Goal: Task Accomplishment & Management: Use online tool/utility

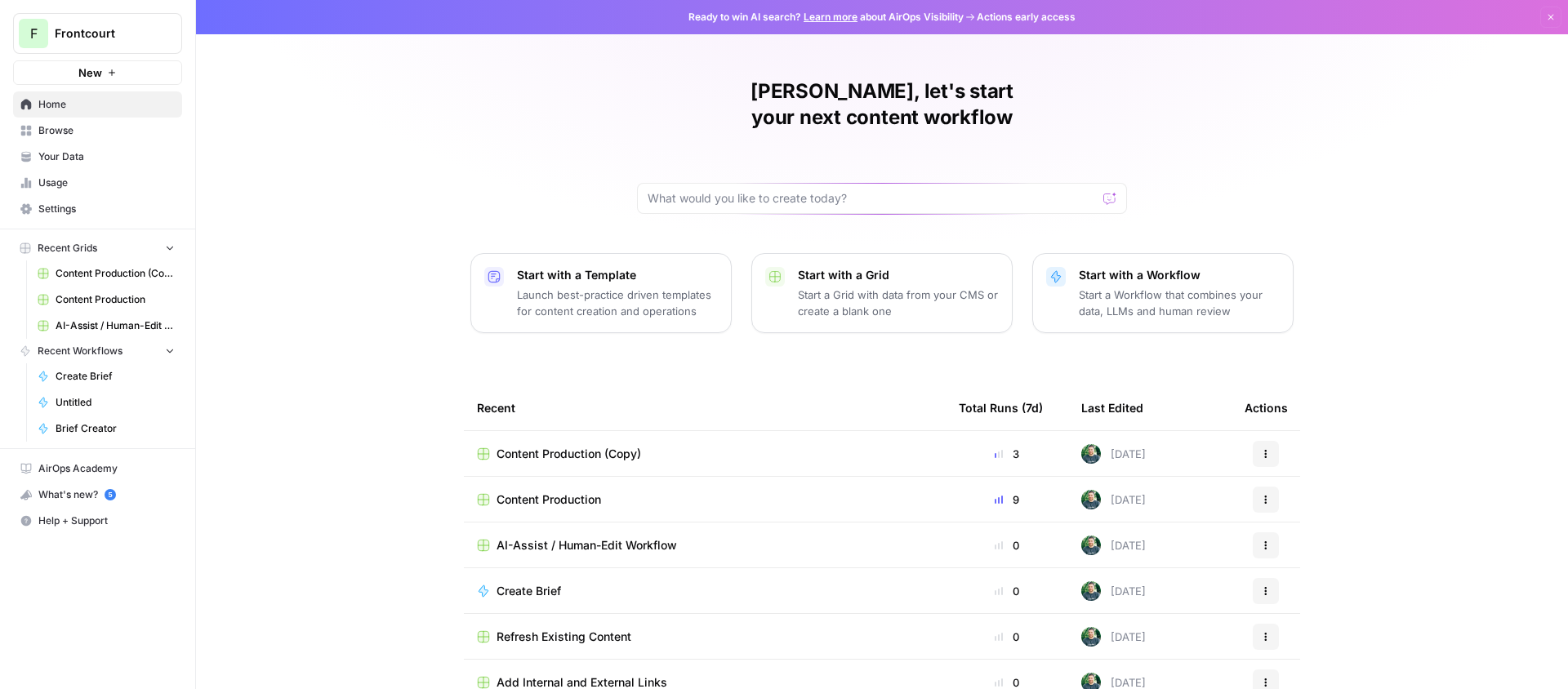
click at [90, 176] on span "Usage" at bounding box center [107, 182] width 136 height 14
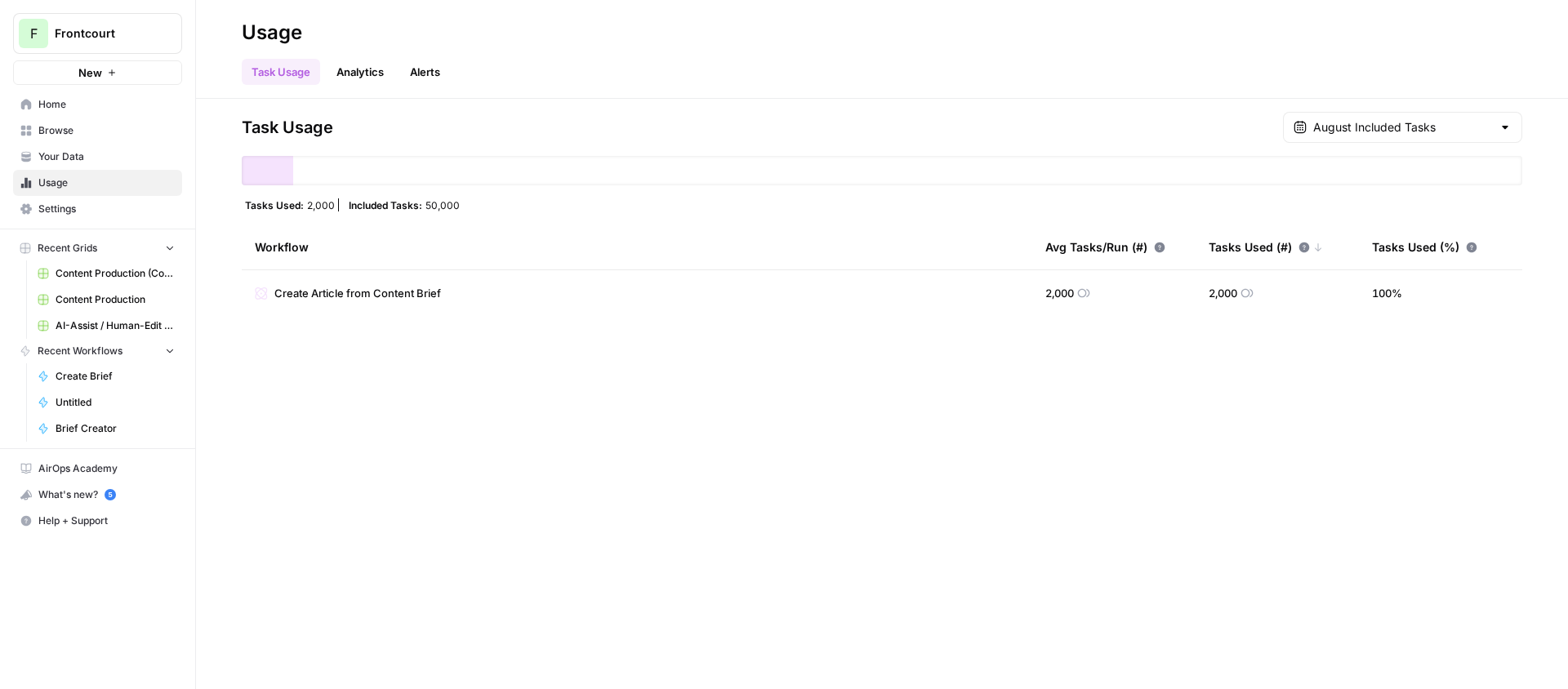
click at [87, 144] on link "Your Data" at bounding box center [97, 156] width 169 height 26
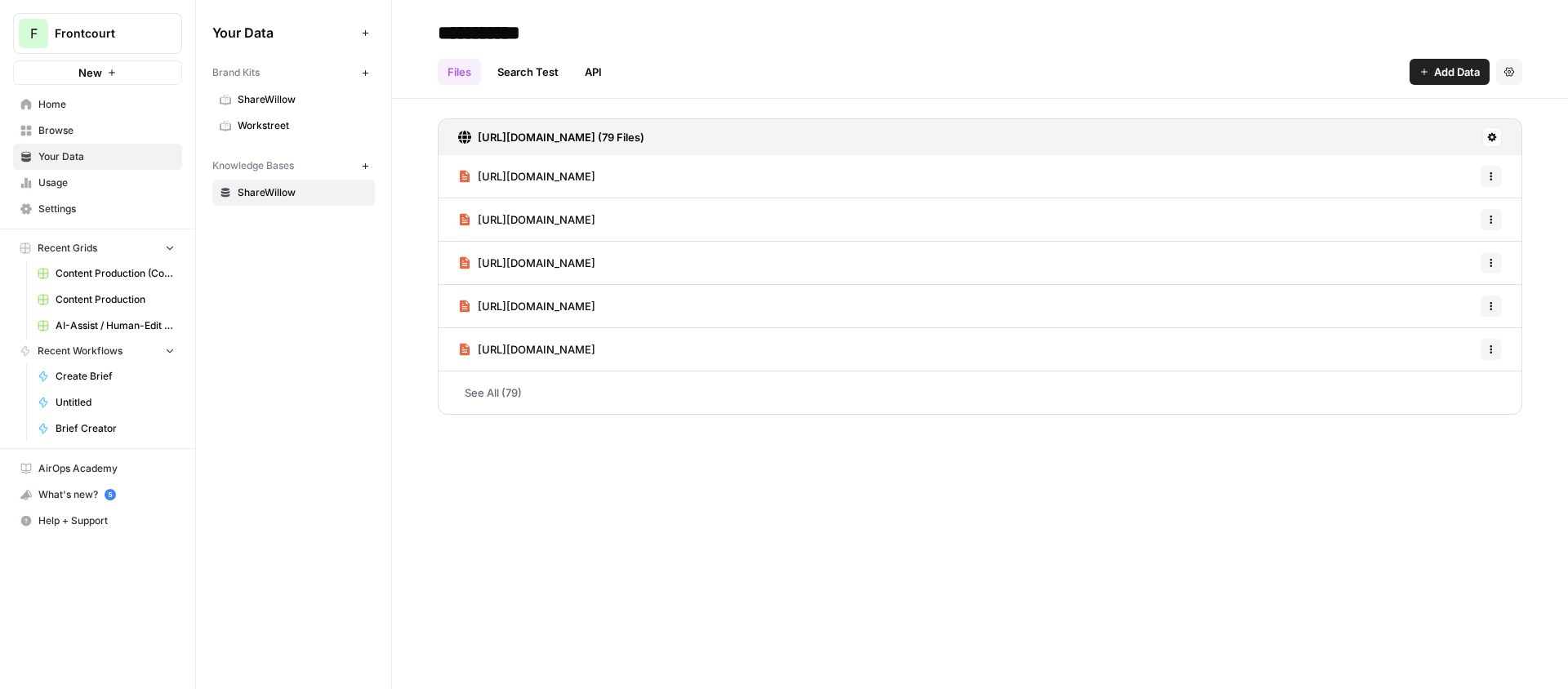
click at [89, 134] on span "Browse" at bounding box center [107, 130] width 136 height 14
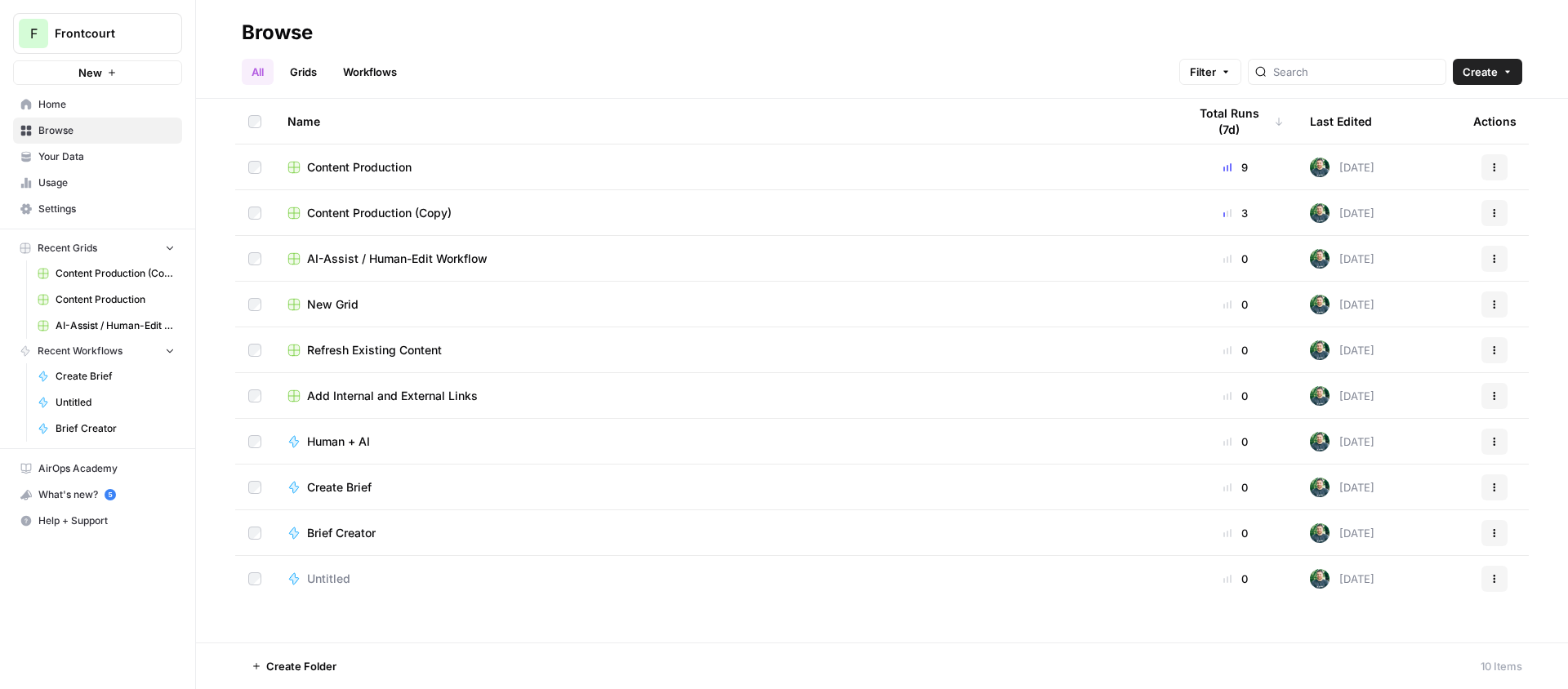
click at [387, 167] on span "Content Production" at bounding box center [360, 167] width 104 height 16
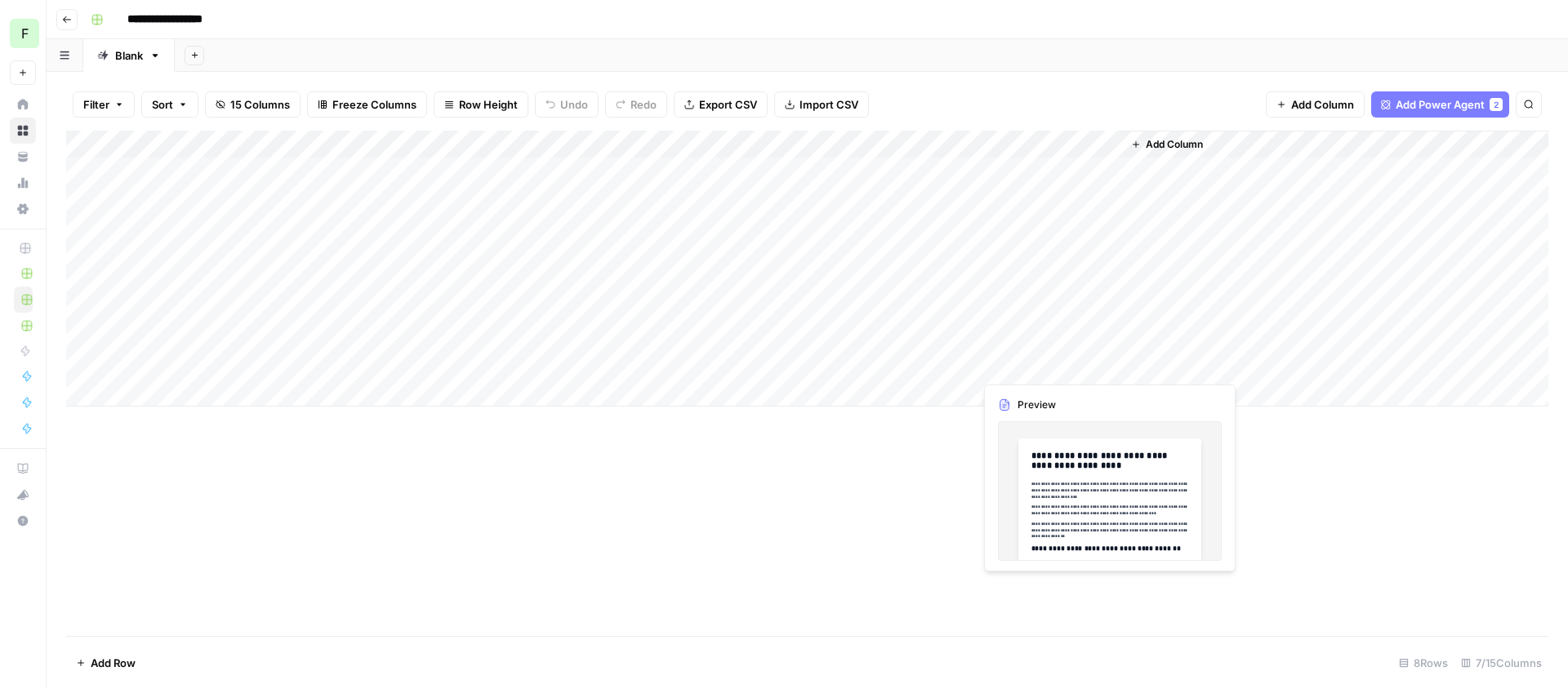
click at [1050, 366] on div "Add Column" at bounding box center [808, 269] width 1482 height 276
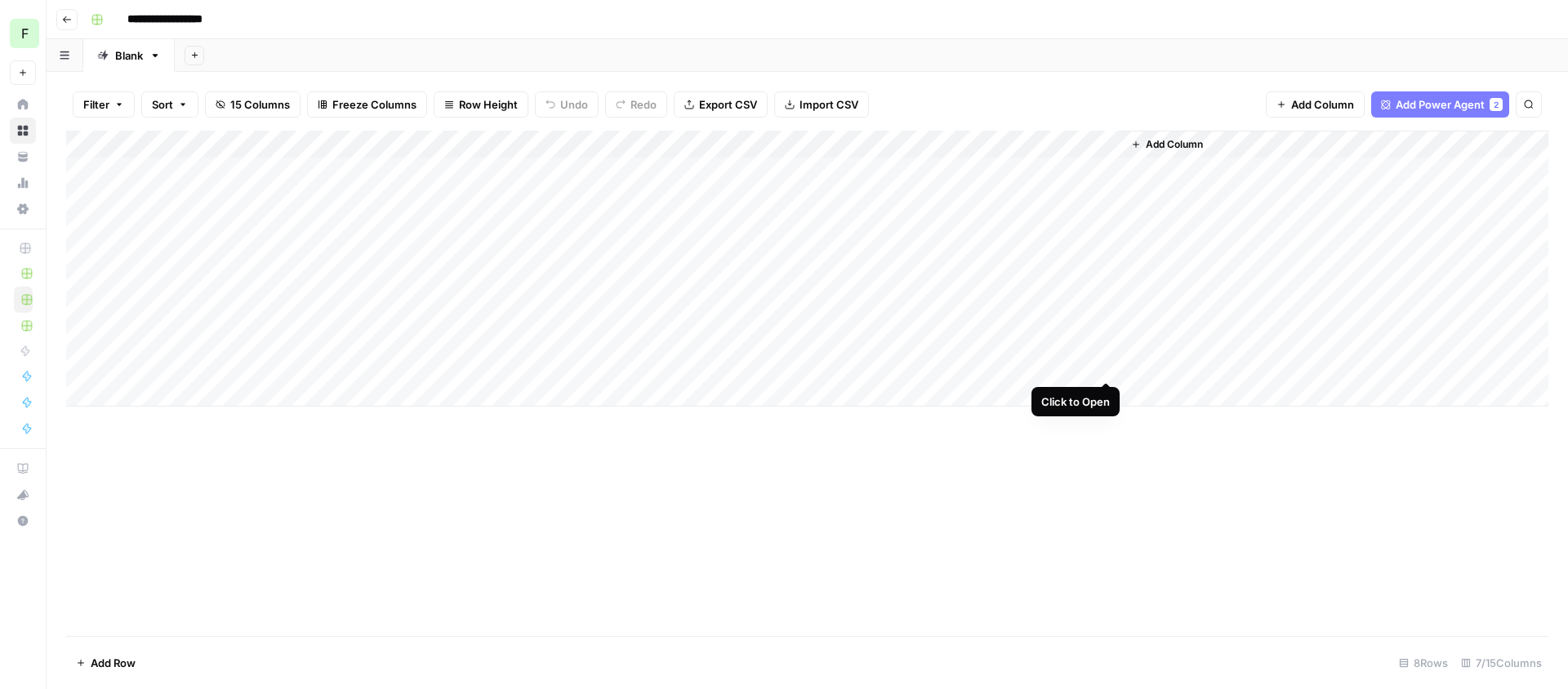
click at [1105, 366] on div "Add Column" at bounding box center [808, 269] width 1482 height 276
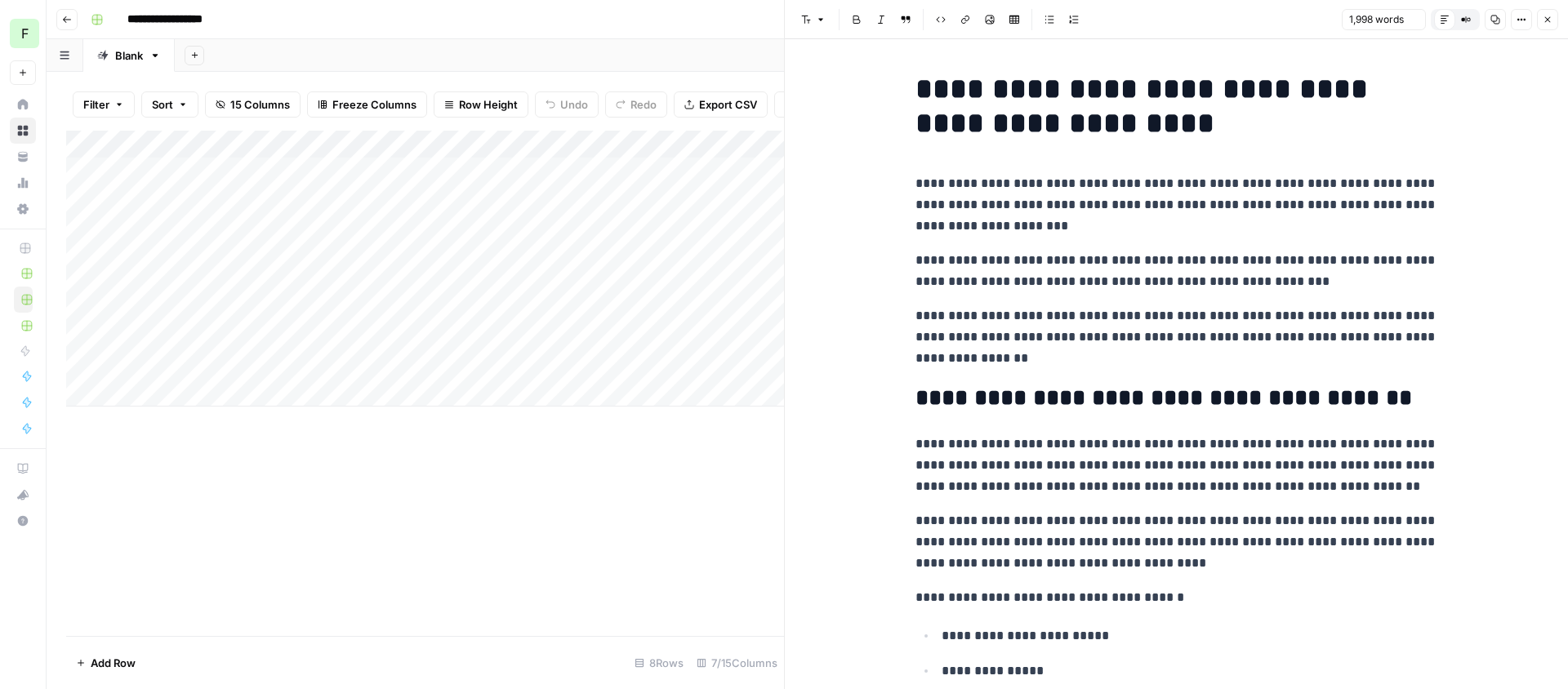
click at [666, 415] on div "Add Column" at bounding box center [425, 384] width 718 height 506
click at [666, 462] on div "Add Column" at bounding box center [425, 384] width 718 height 506
click at [1555, 14] on button "Close" at bounding box center [1548, 19] width 21 height 21
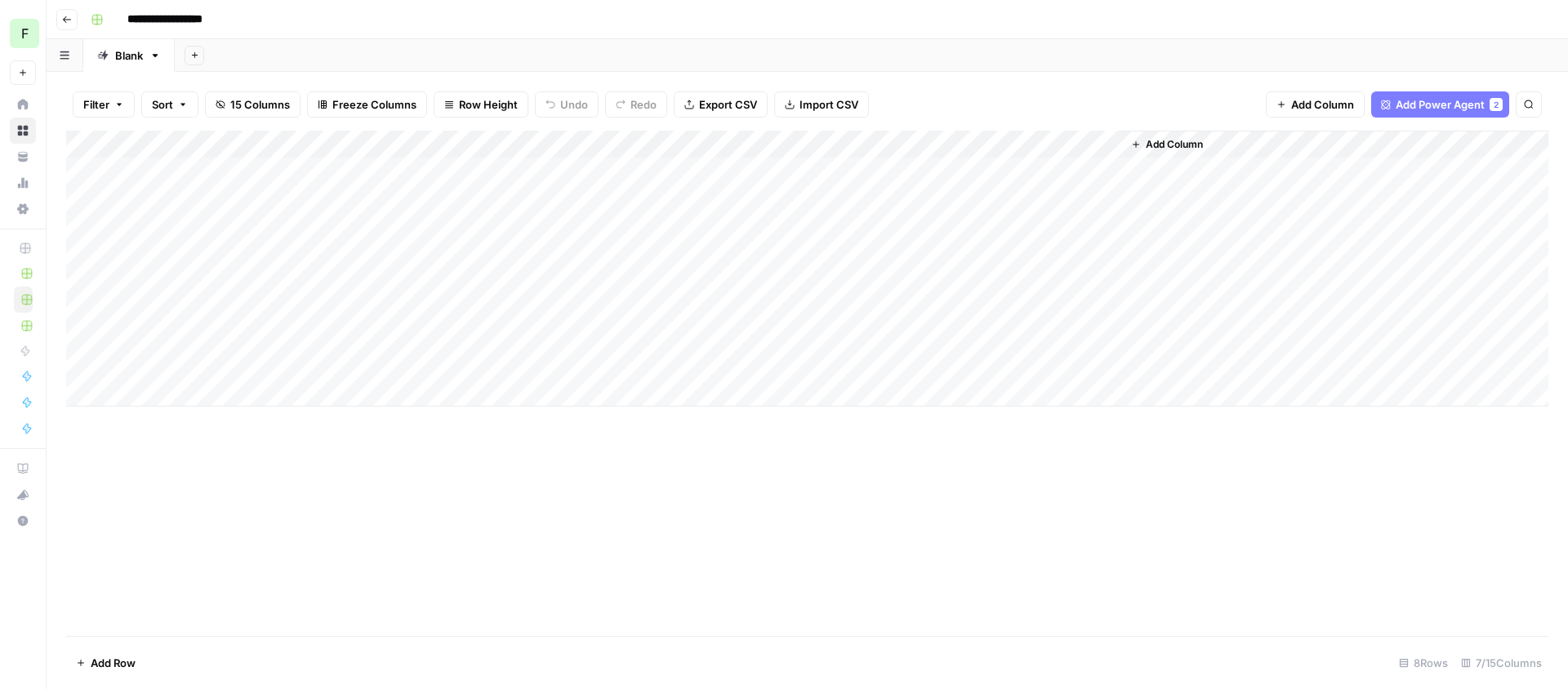
click at [1104, 335] on div "Add Column" at bounding box center [808, 269] width 1482 height 276
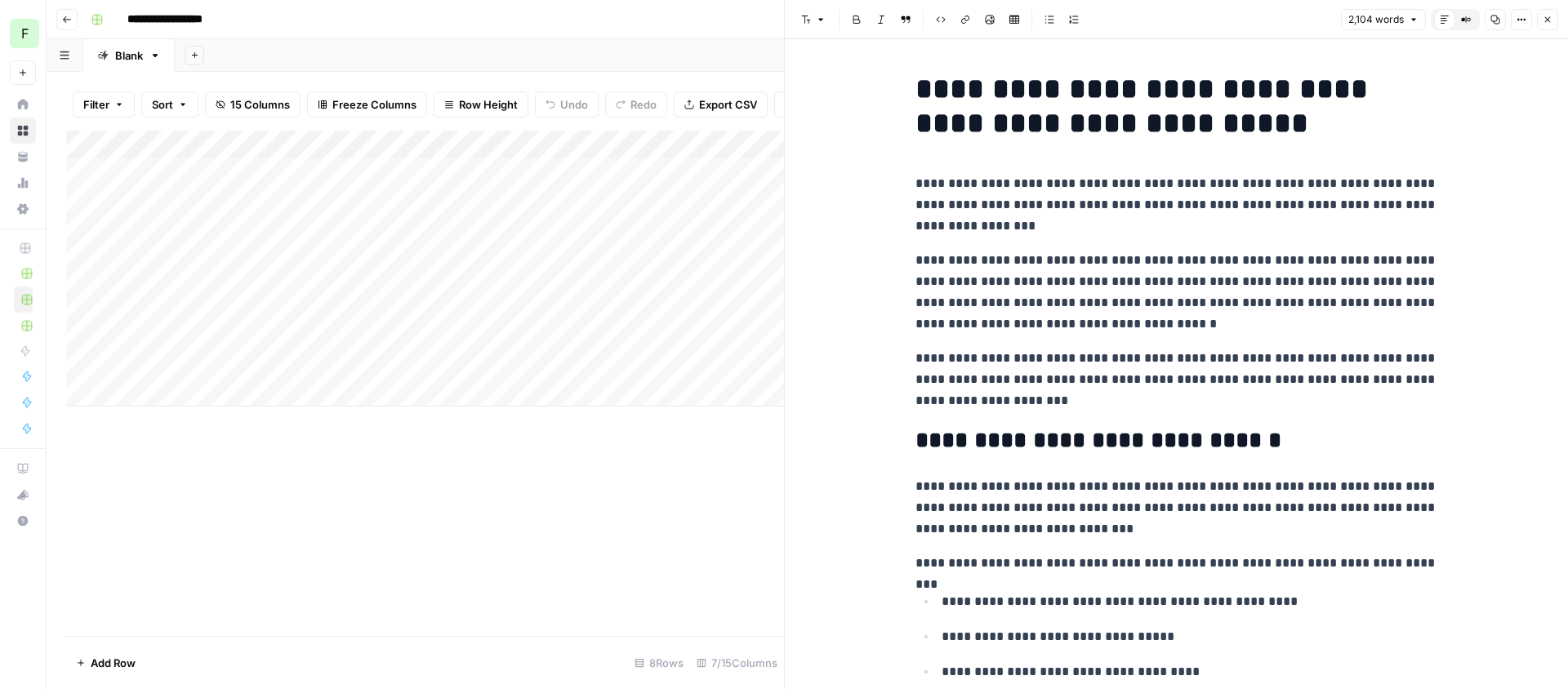
click at [1197, 329] on p "**********" at bounding box center [1177, 292] width 523 height 85
click at [1500, 15] on icon "button" at bounding box center [1496, 19] width 10 height 10
